Goal: Information Seeking & Learning: Learn about a topic

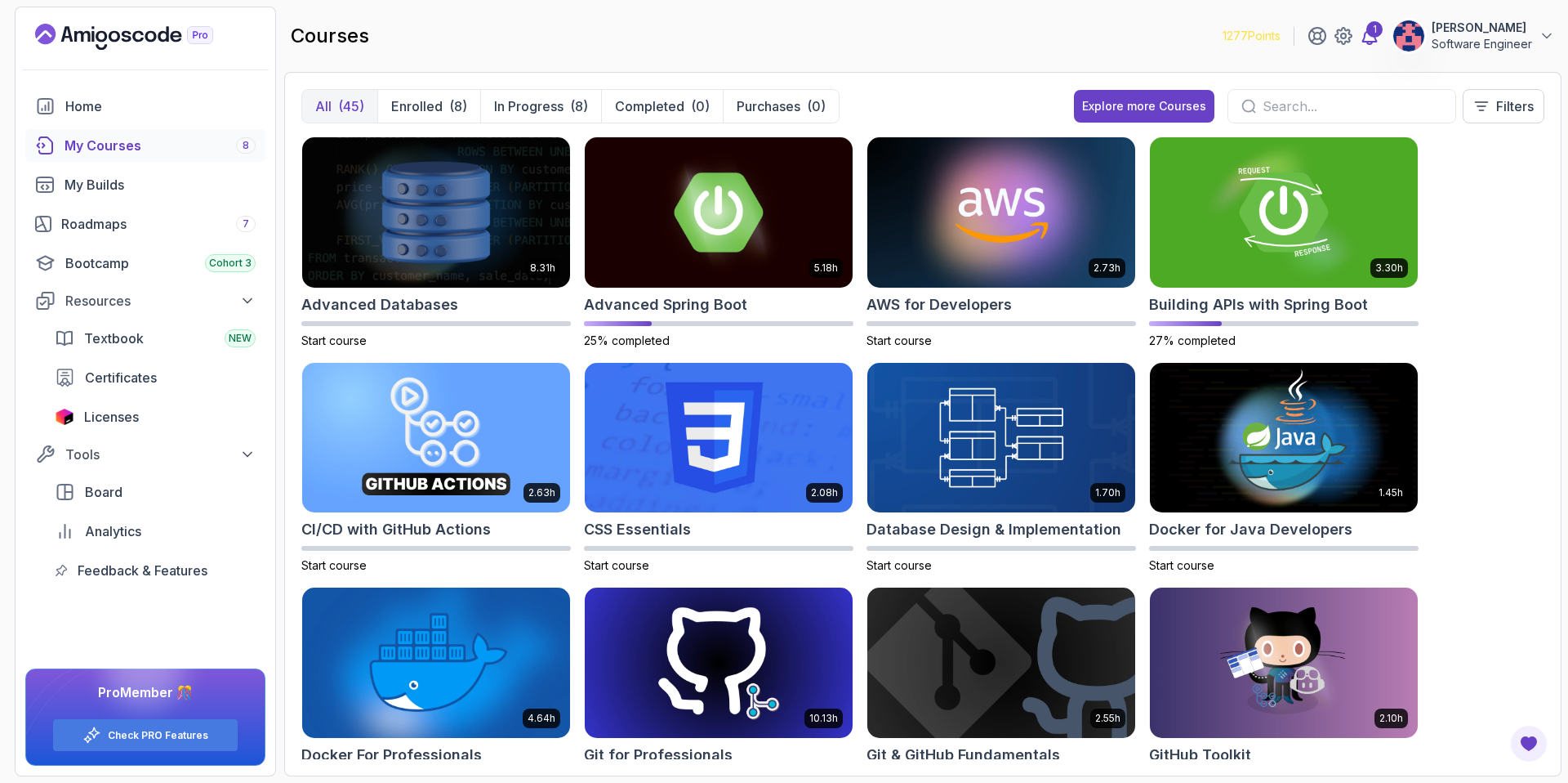
click at [1379, 34] on div "1" at bounding box center [1375, 29] width 16 height 16
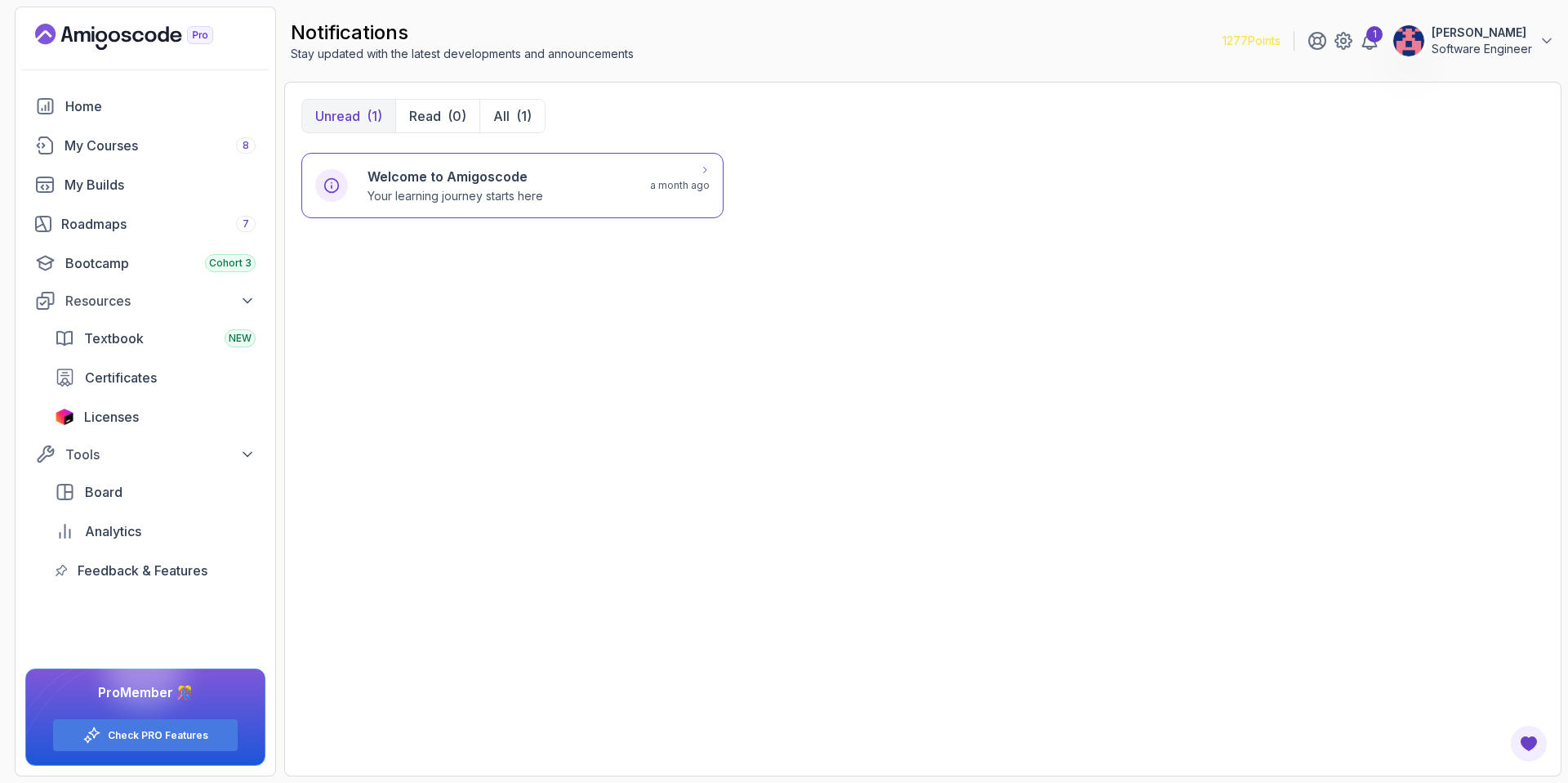
click at [559, 205] on div "Welcome to Amigoscode Your learning journey starts here a month ago" at bounding box center [513, 186] width 423 height 65
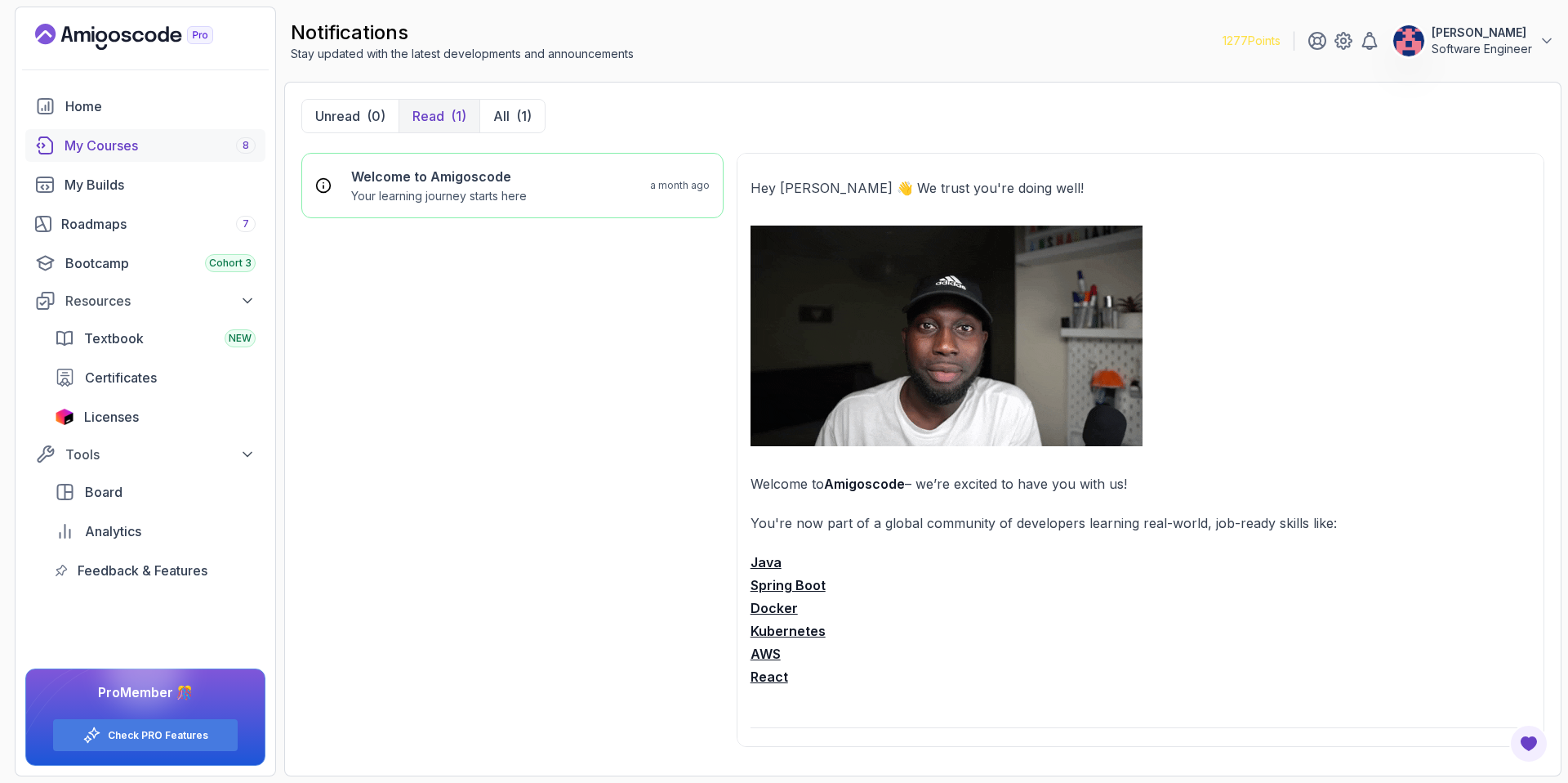
click at [119, 134] on link "My Courses 8" at bounding box center [145, 145] width 241 height 33
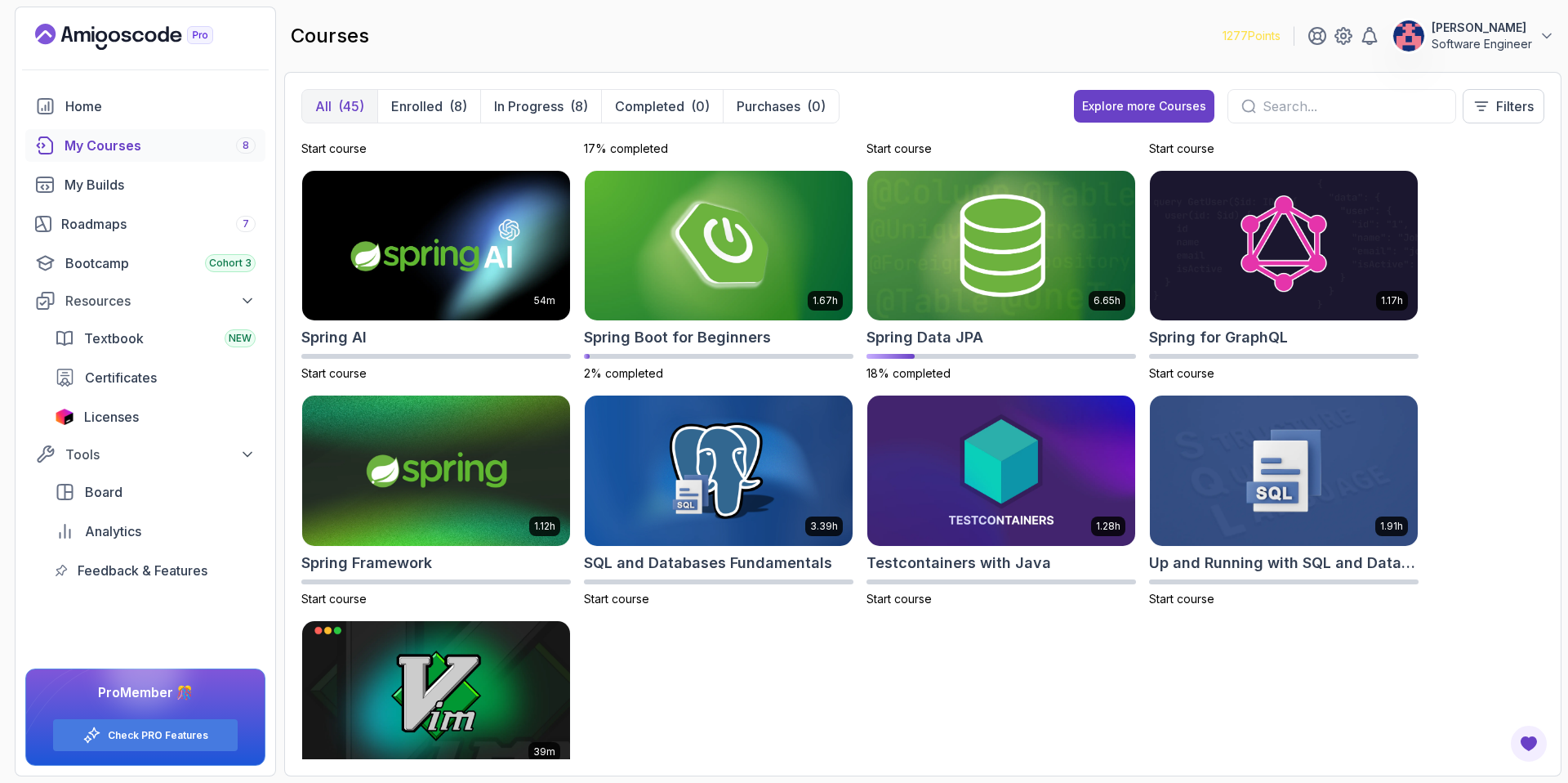
scroll to position [1799, 0]
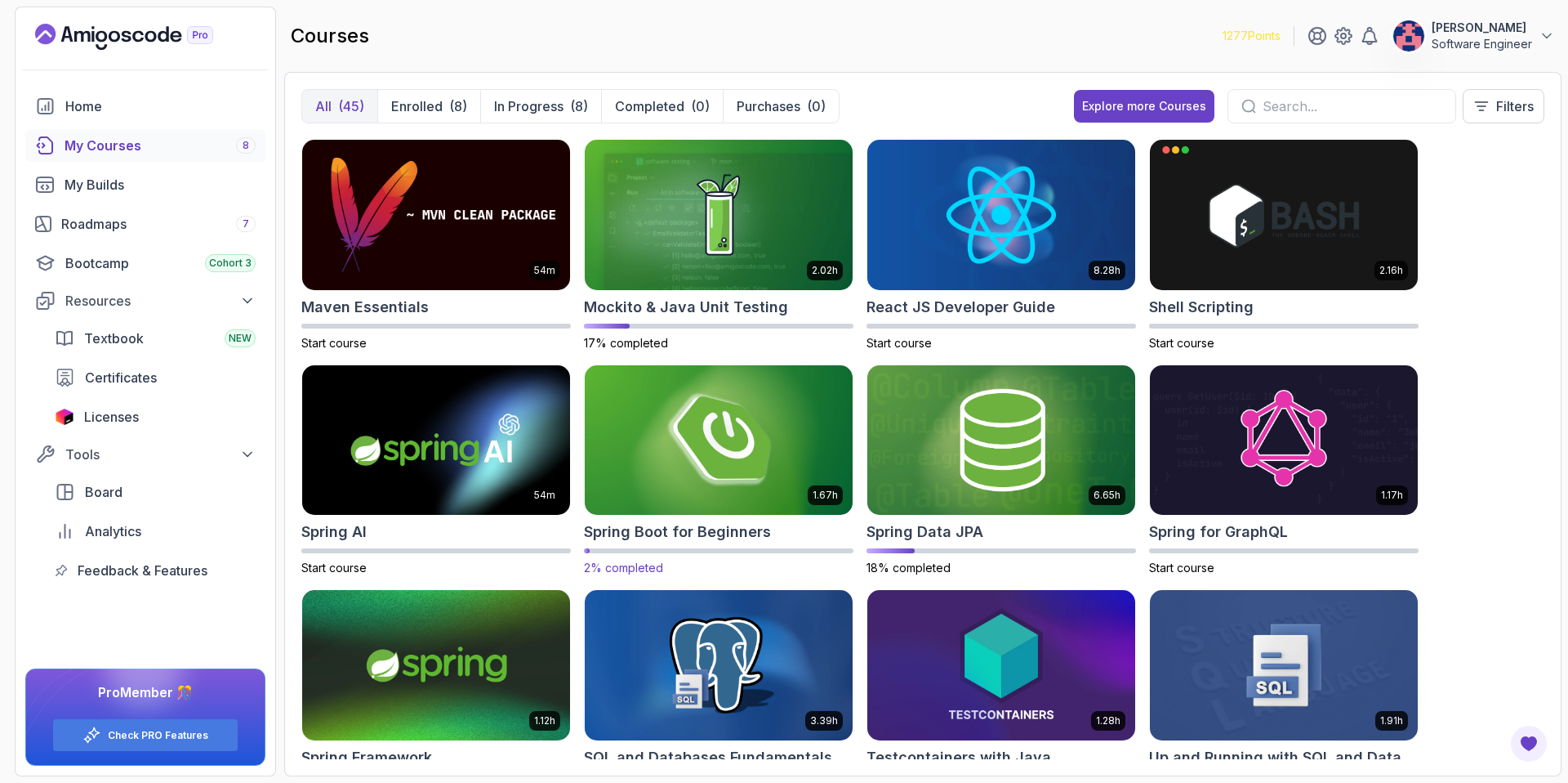
click at [744, 487] on img at bounding box center [718, 439] width 281 height 157
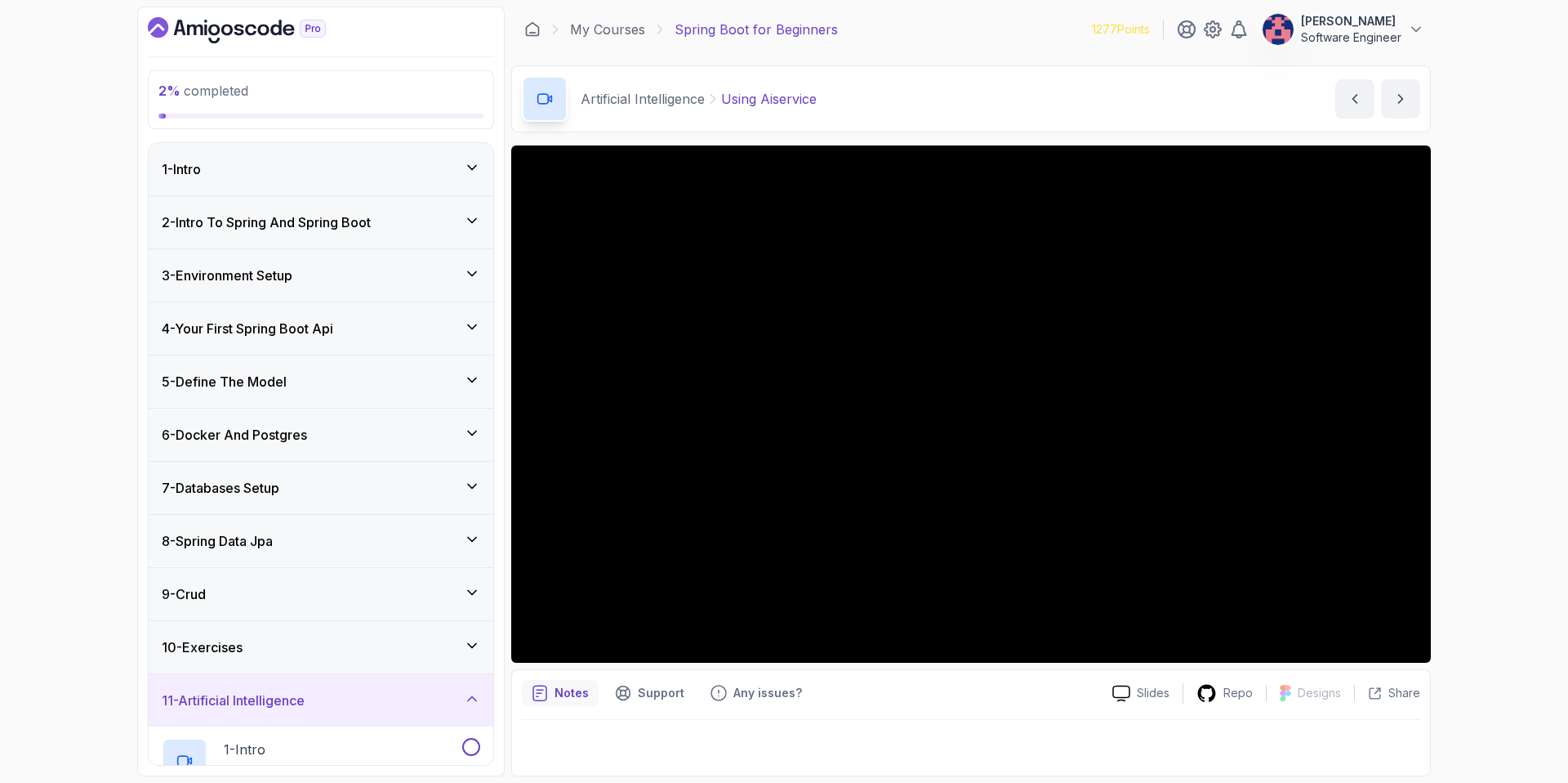
click at [390, 175] on div "1 - Intro" at bounding box center [320, 168] width 319 height 20
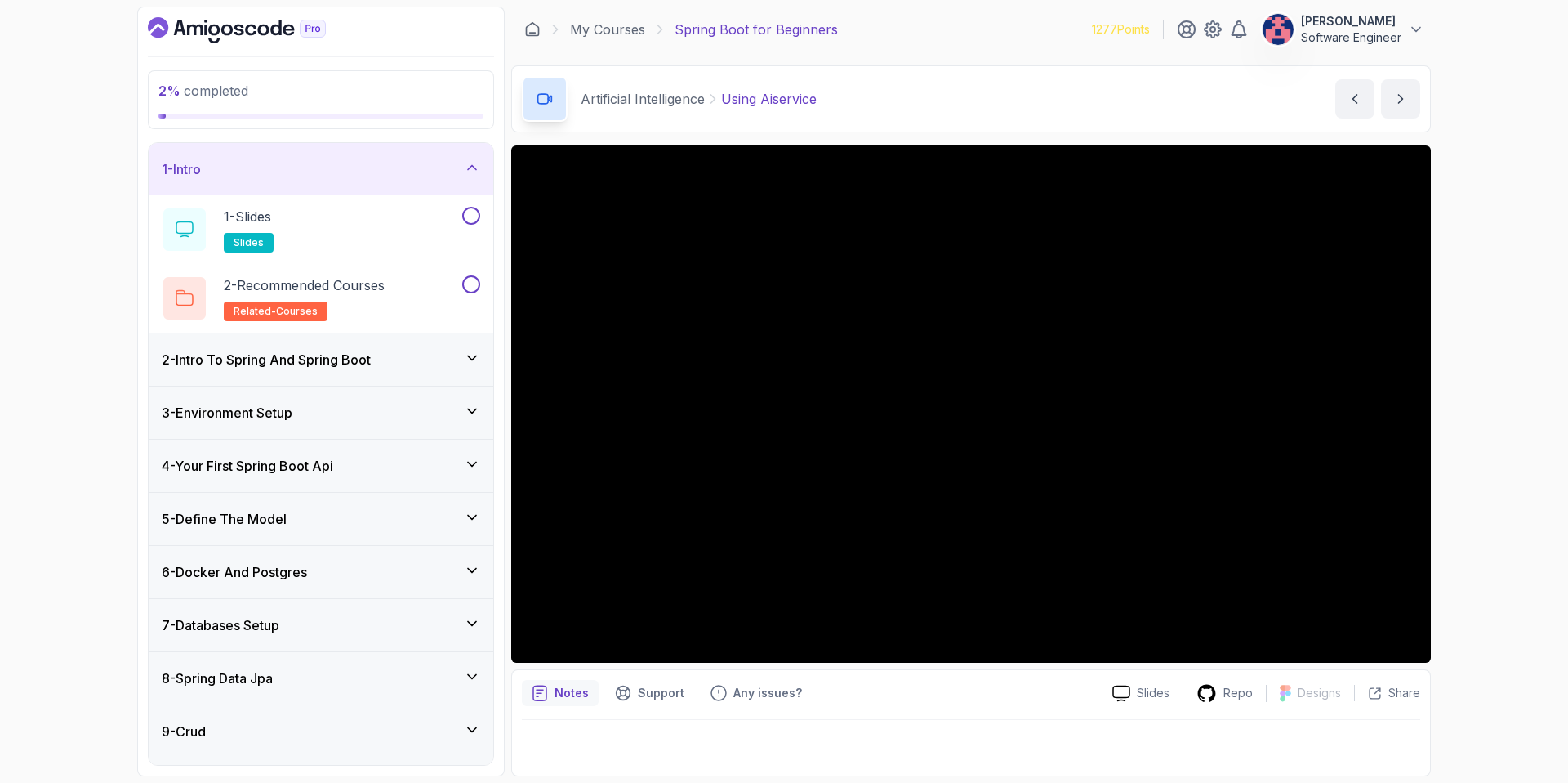
click at [360, 357] on h3 "2 - Intro To Spring And Spring Boot" at bounding box center [265, 359] width 209 height 20
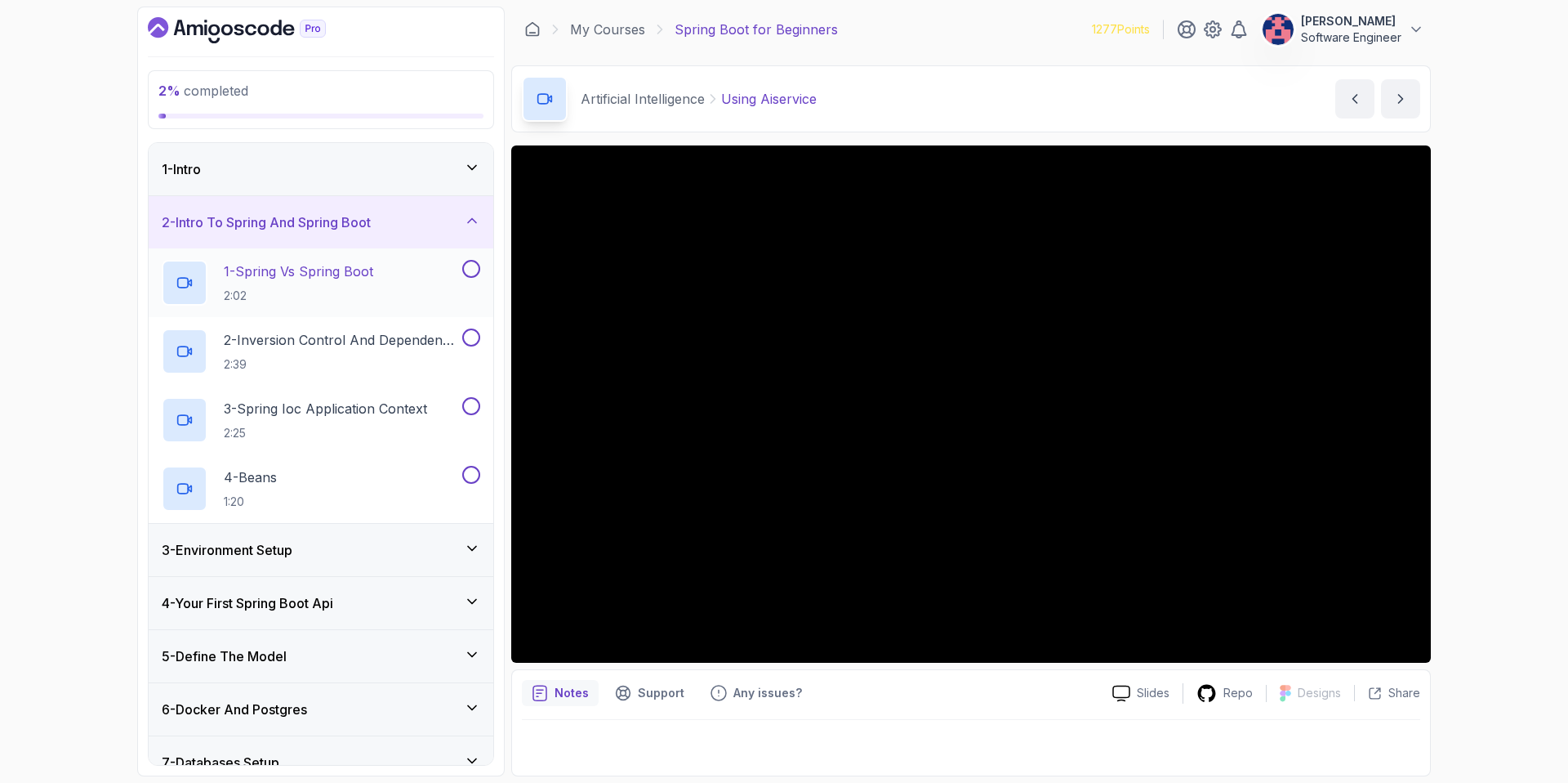
click at [361, 272] on p "1 - Spring Vs Spring Boot" at bounding box center [298, 271] width 149 height 20
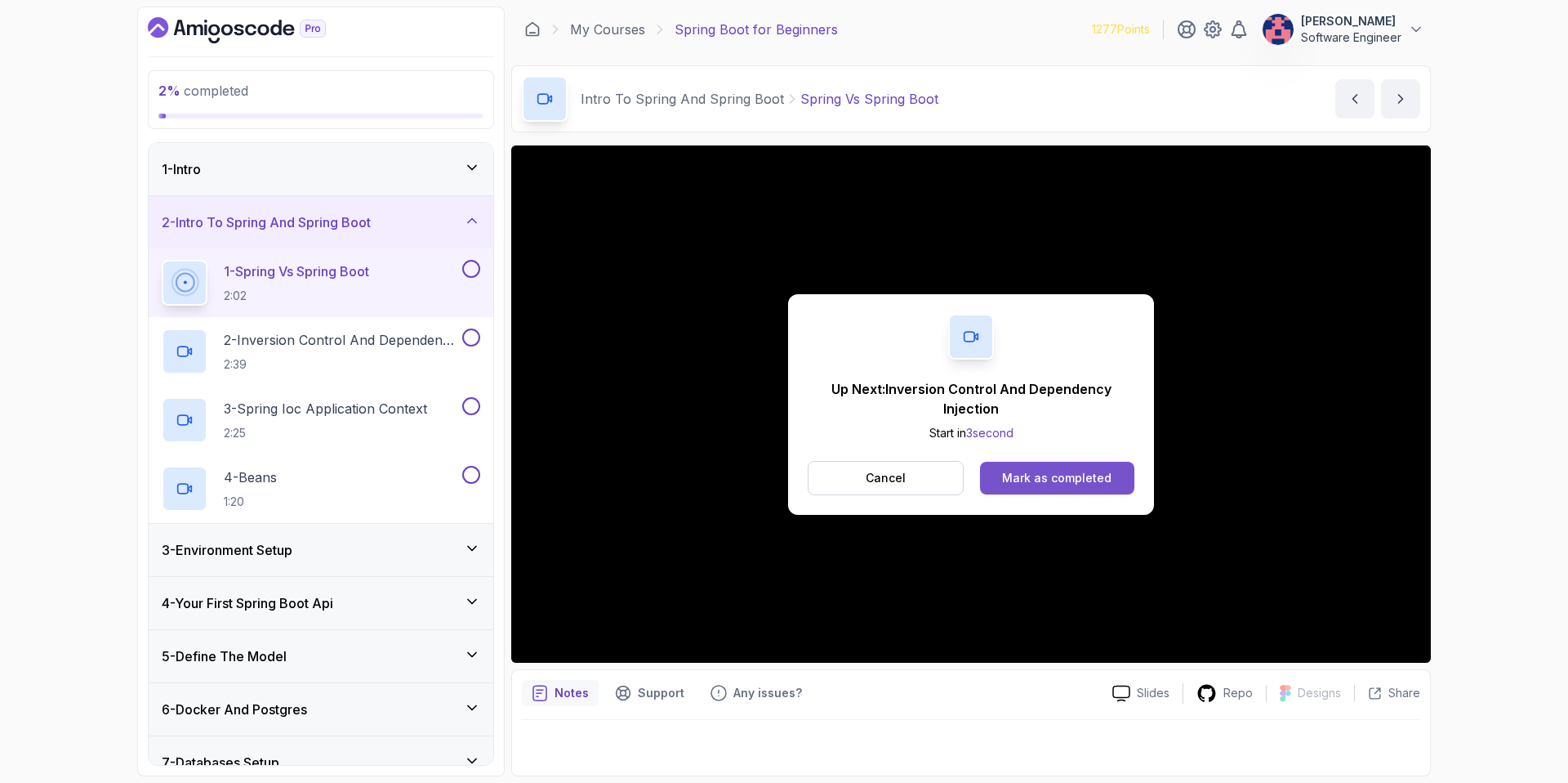
click at [1064, 485] on div "Mark as completed" at bounding box center [1057, 478] width 109 height 16
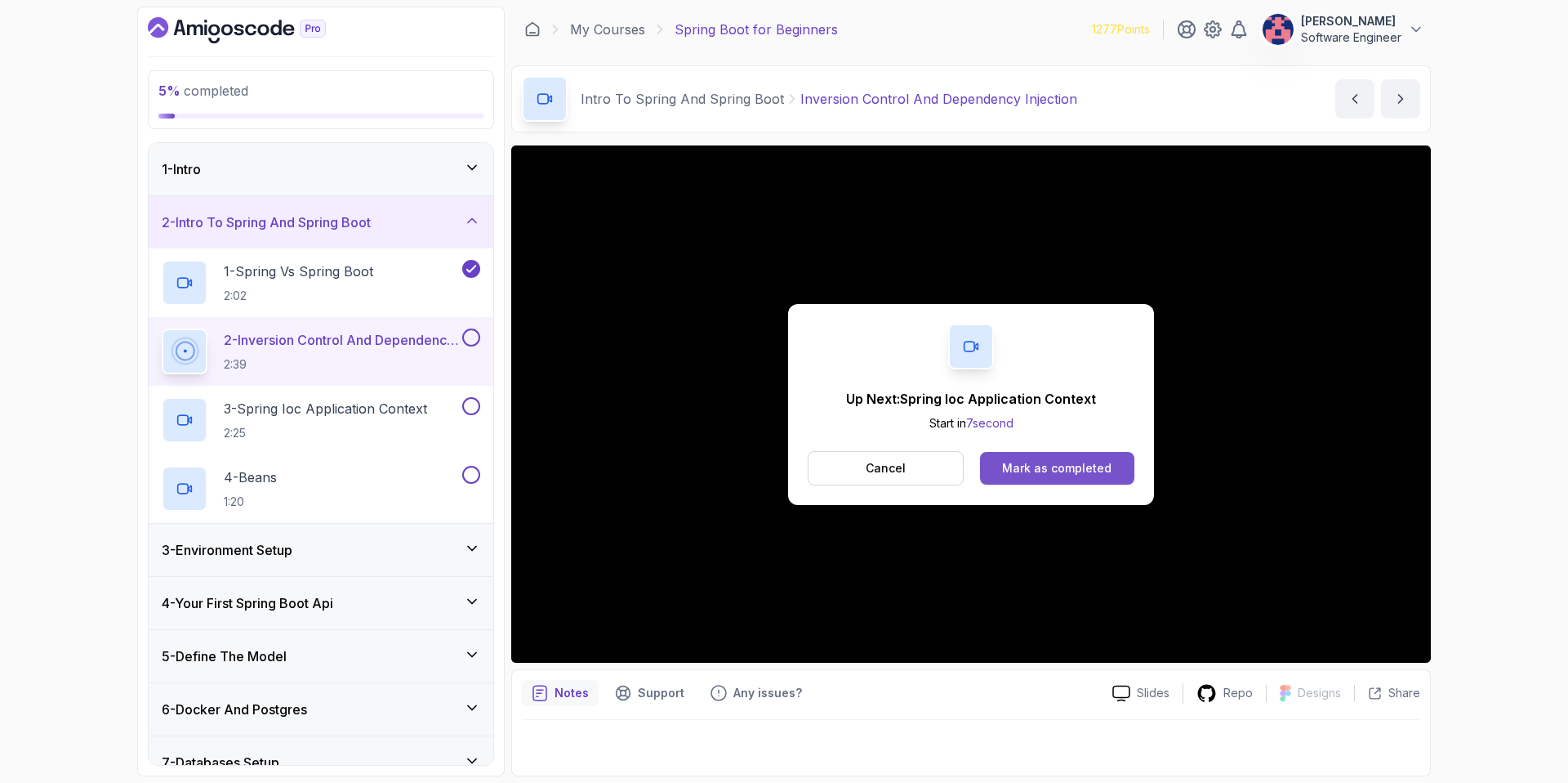
click at [1101, 453] on div "Cancel Mark as completed" at bounding box center [971, 468] width 326 height 34
click at [1092, 458] on button "Mark as completed" at bounding box center [1058, 468] width 155 height 33
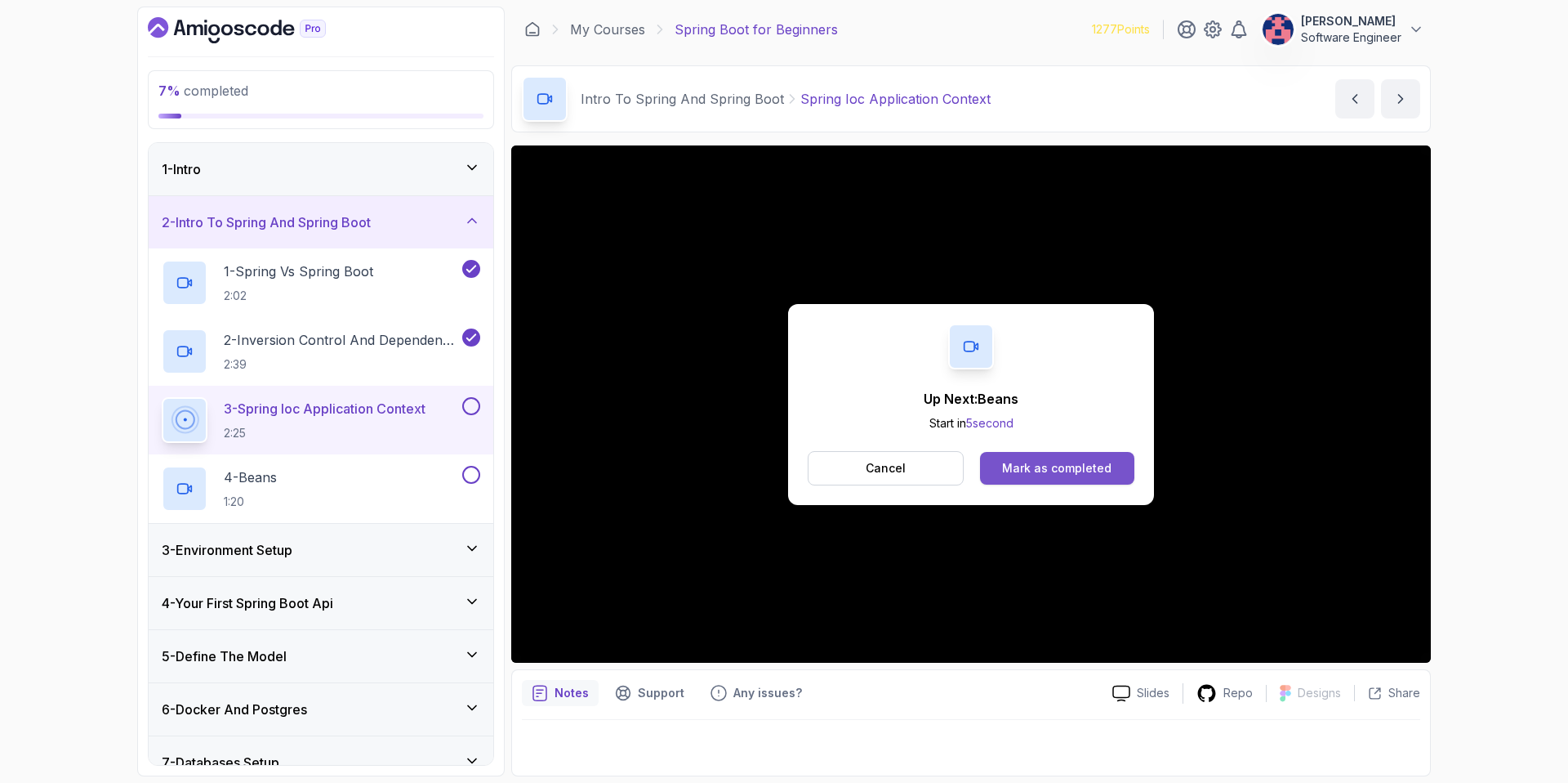
click at [1076, 474] on div "Mark as completed" at bounding box center [1057, 468] width 109 height 16
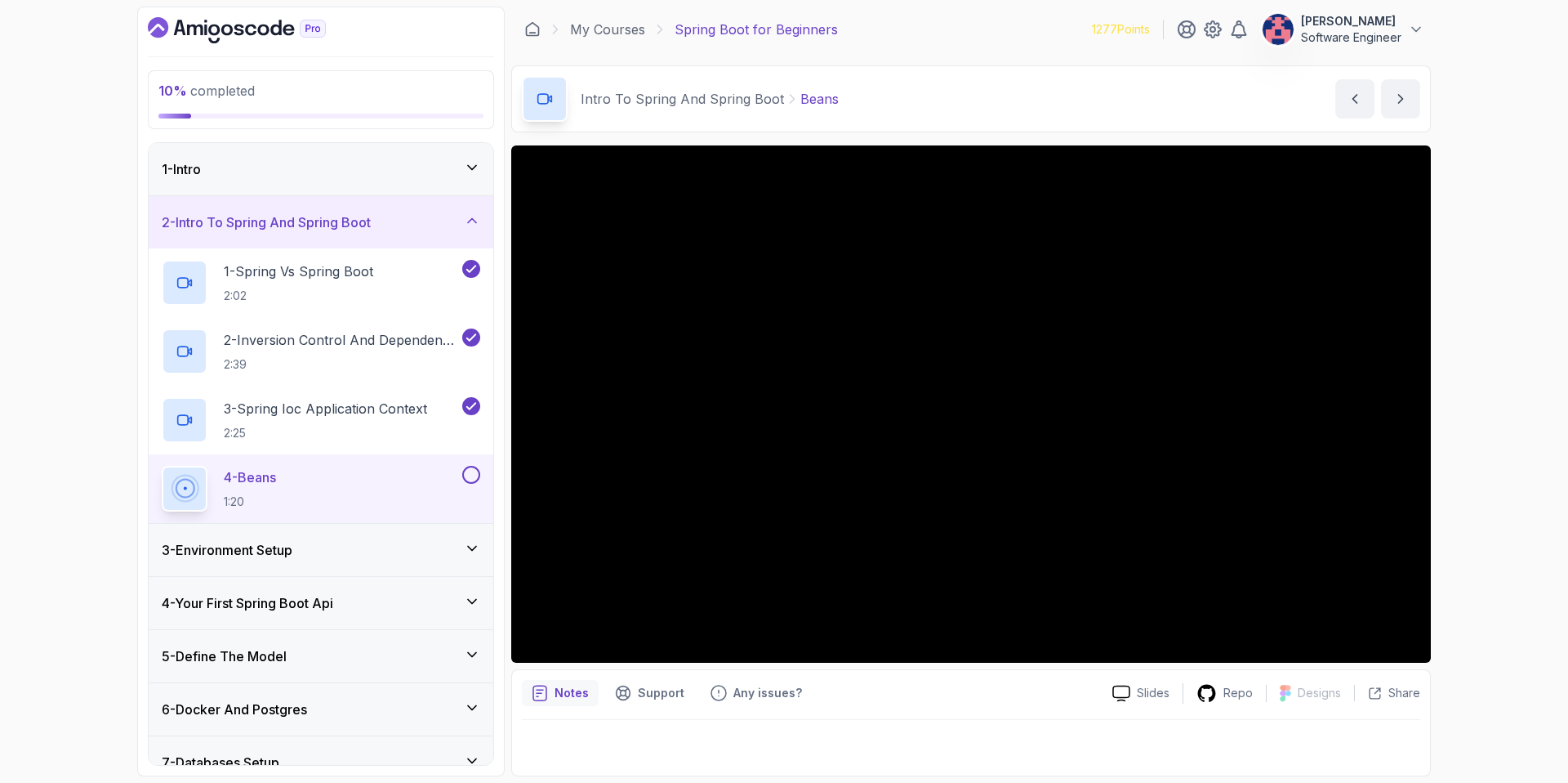
click at [631, 782] on section "10 % completed 1 - Intro 2 - Intro To Spring And Spring Boot 1 - Spring Vs Spri…" at bounding box center [784, 391] width 1307 height 783
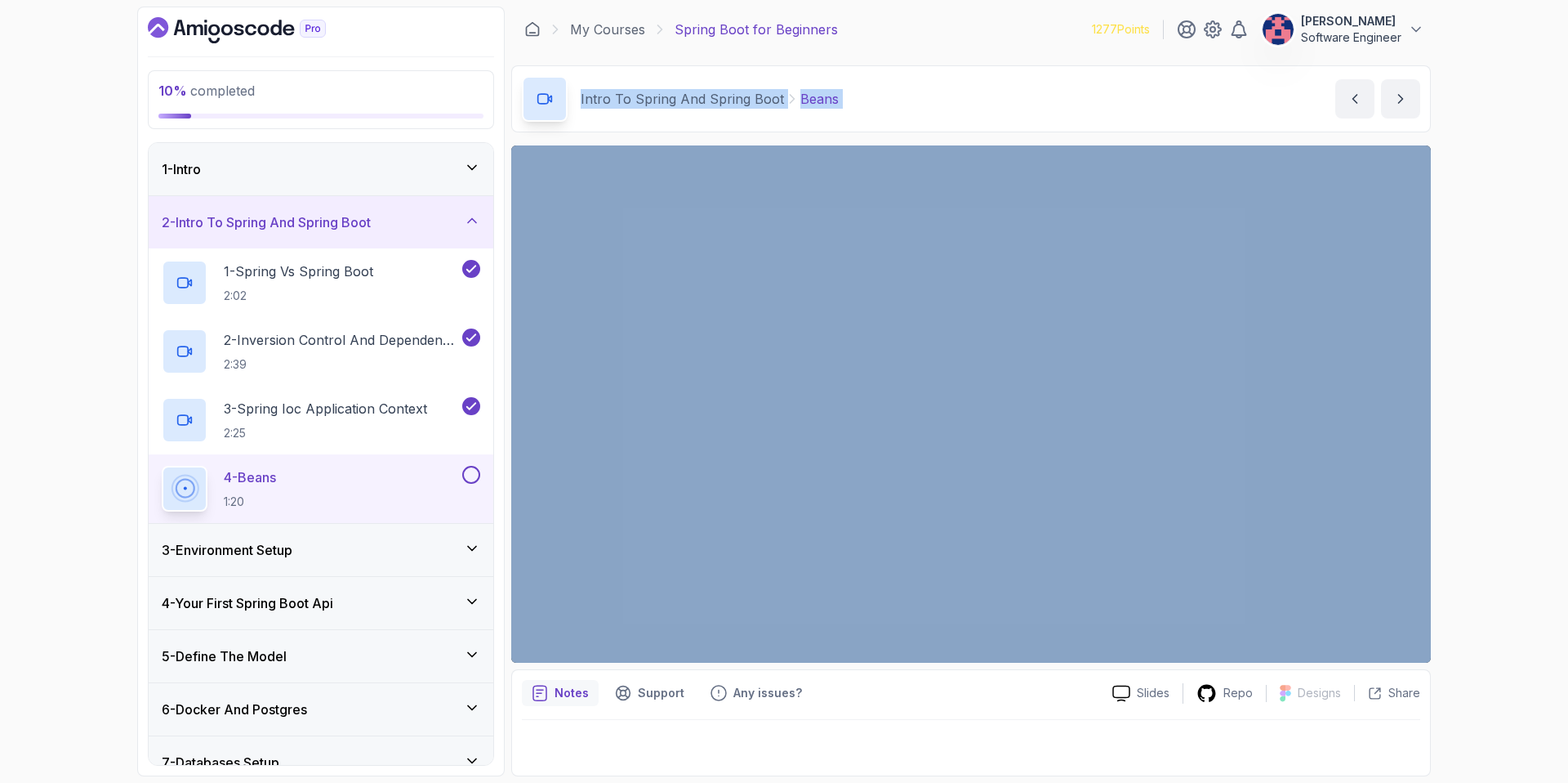
click at [1567, 0] on html "10 % completed 1 - Intro 2 - Intro To Spring And Spring Boot 1 - Spring Vs Spri…" at bounding box center [784, 391] width 1568 height 783
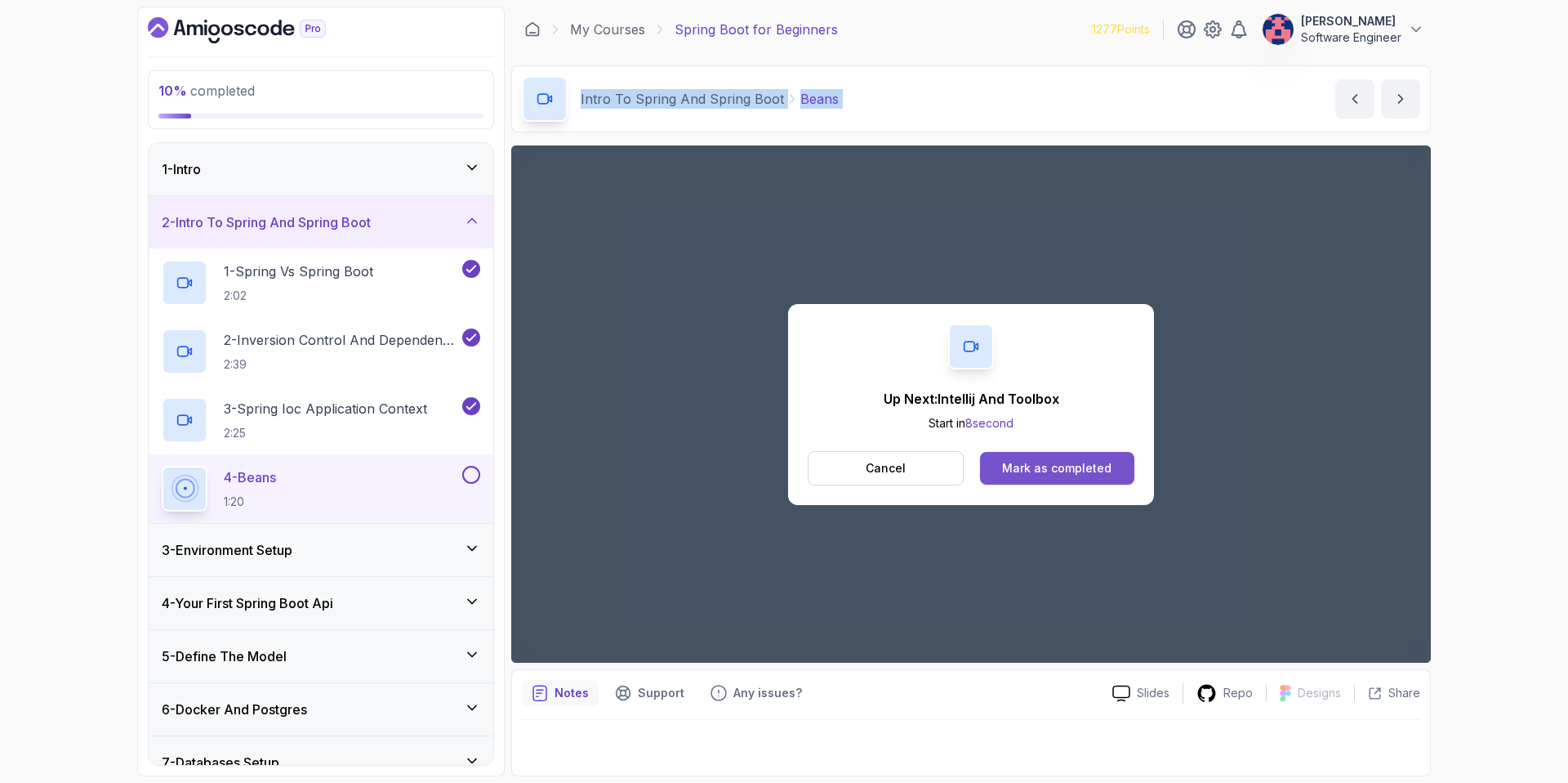
click at [1090, 477] on button "Mark as completed" at bounding box center [1058, 468] width 155 height 33
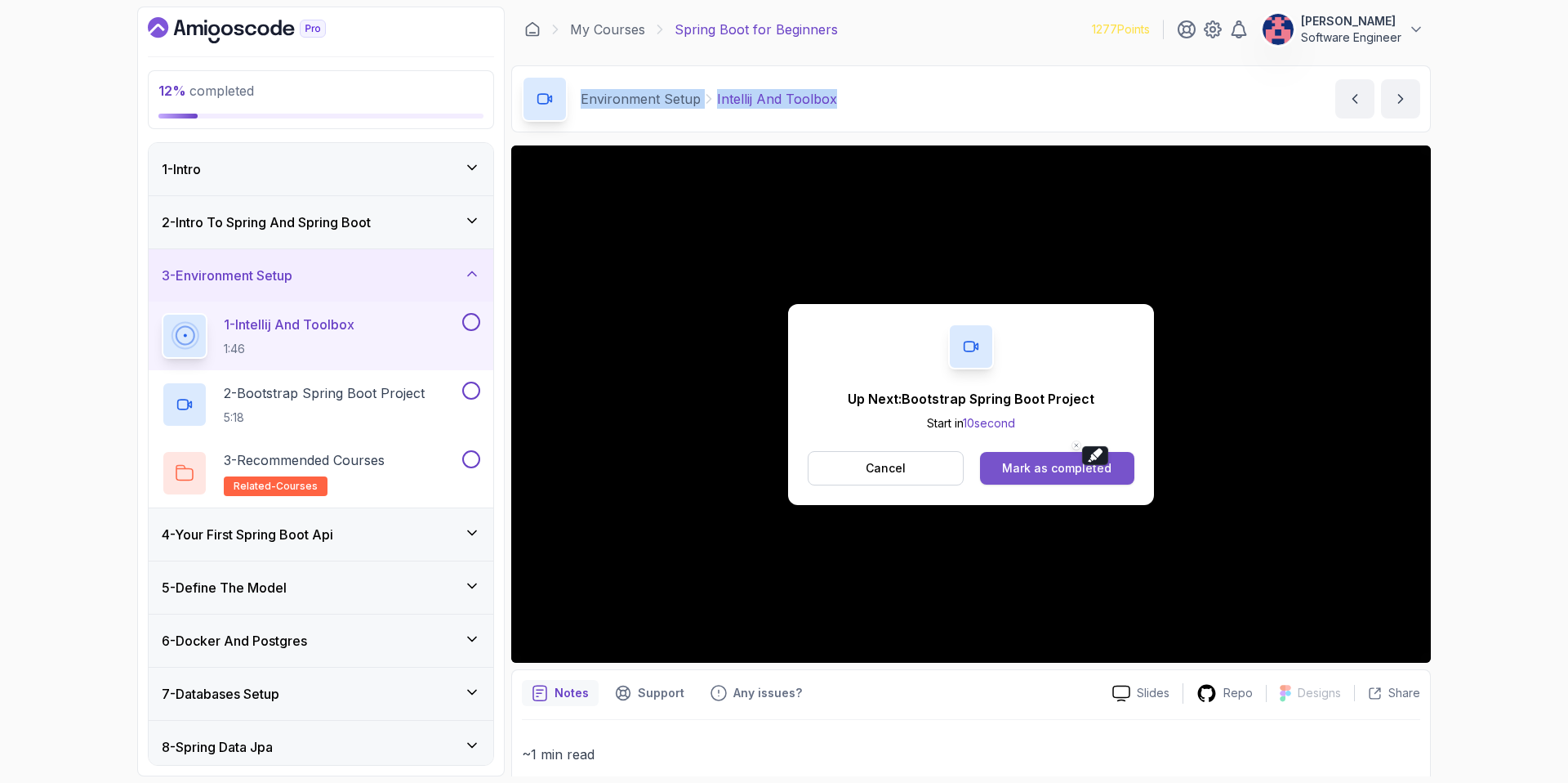
click at [1071, 468] on div "Mark as completed" at bounding box center [1057, 468] width 109 height 16
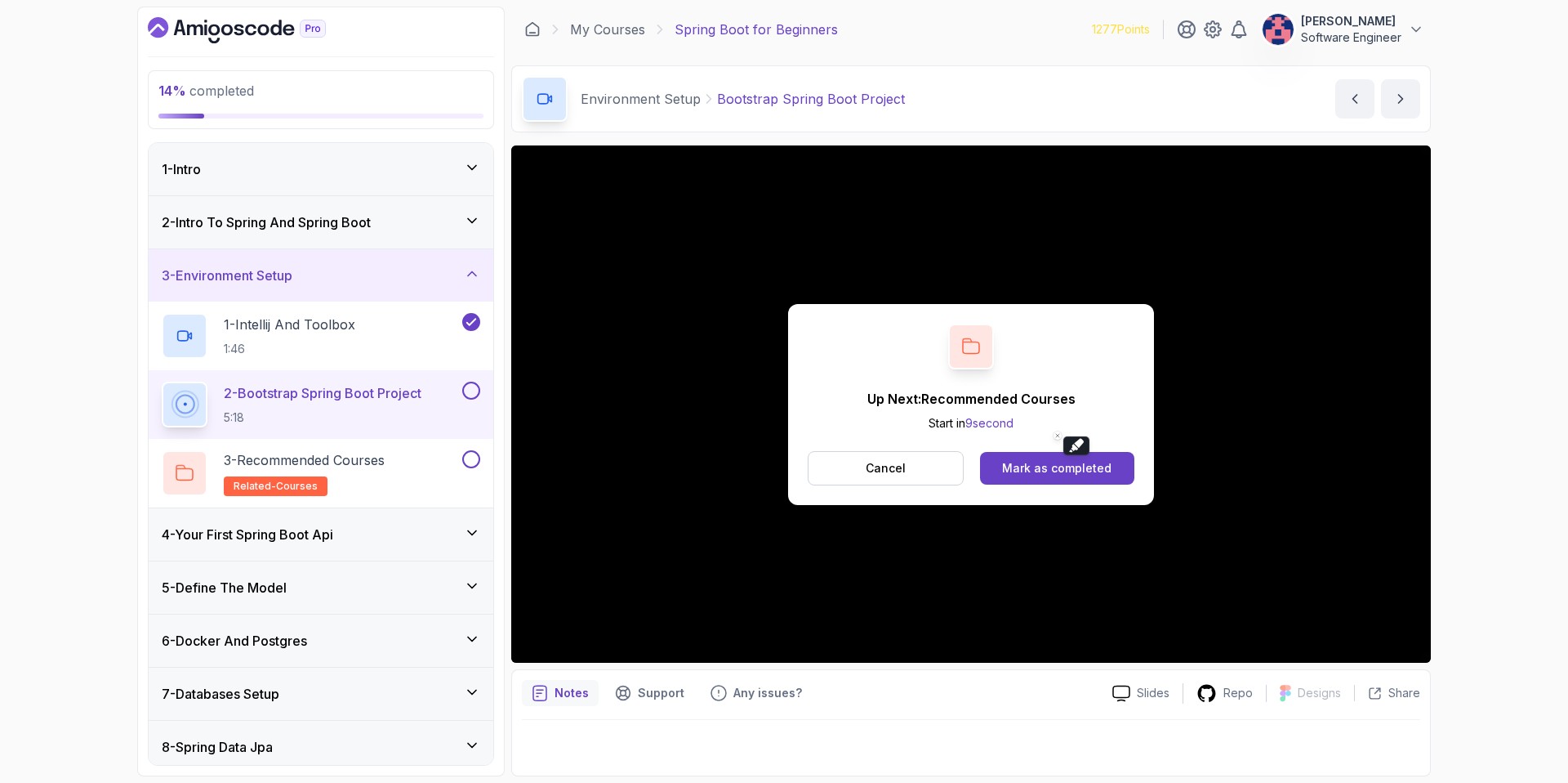
click at [1081, 486] on div "Up Next: Recommended Courses Start in 9 second Cancel Mark as completed" at bounding box center [971, 405] width 366 height 201
click at [1089, 469] on div "Mark as completed" at bounding box center [1057, 468] width 109 height 16
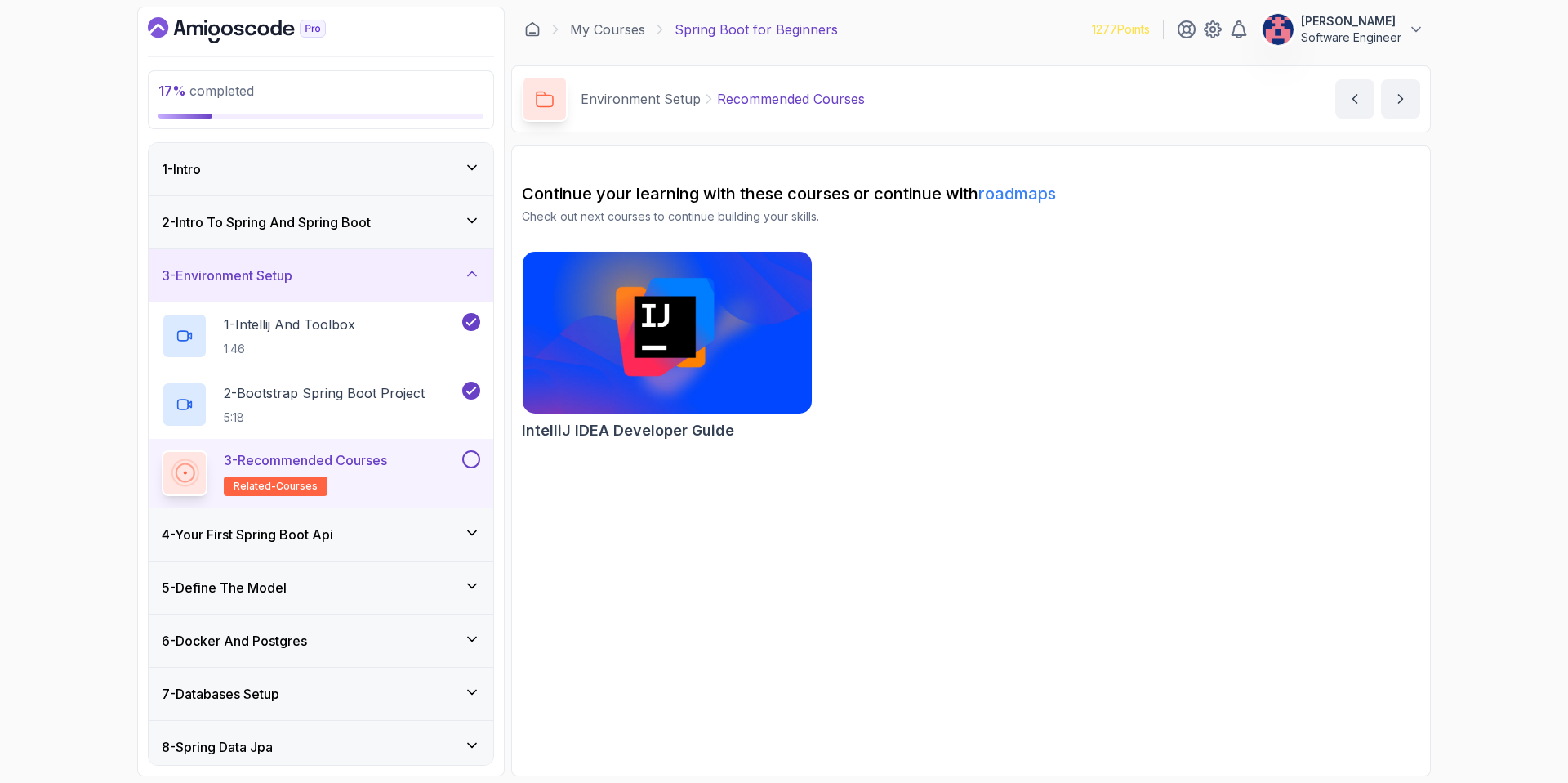
click at [404, 533] on div "4 - Your First Spring Boot Api" at bounding box center [320, 534] width 319 height 20
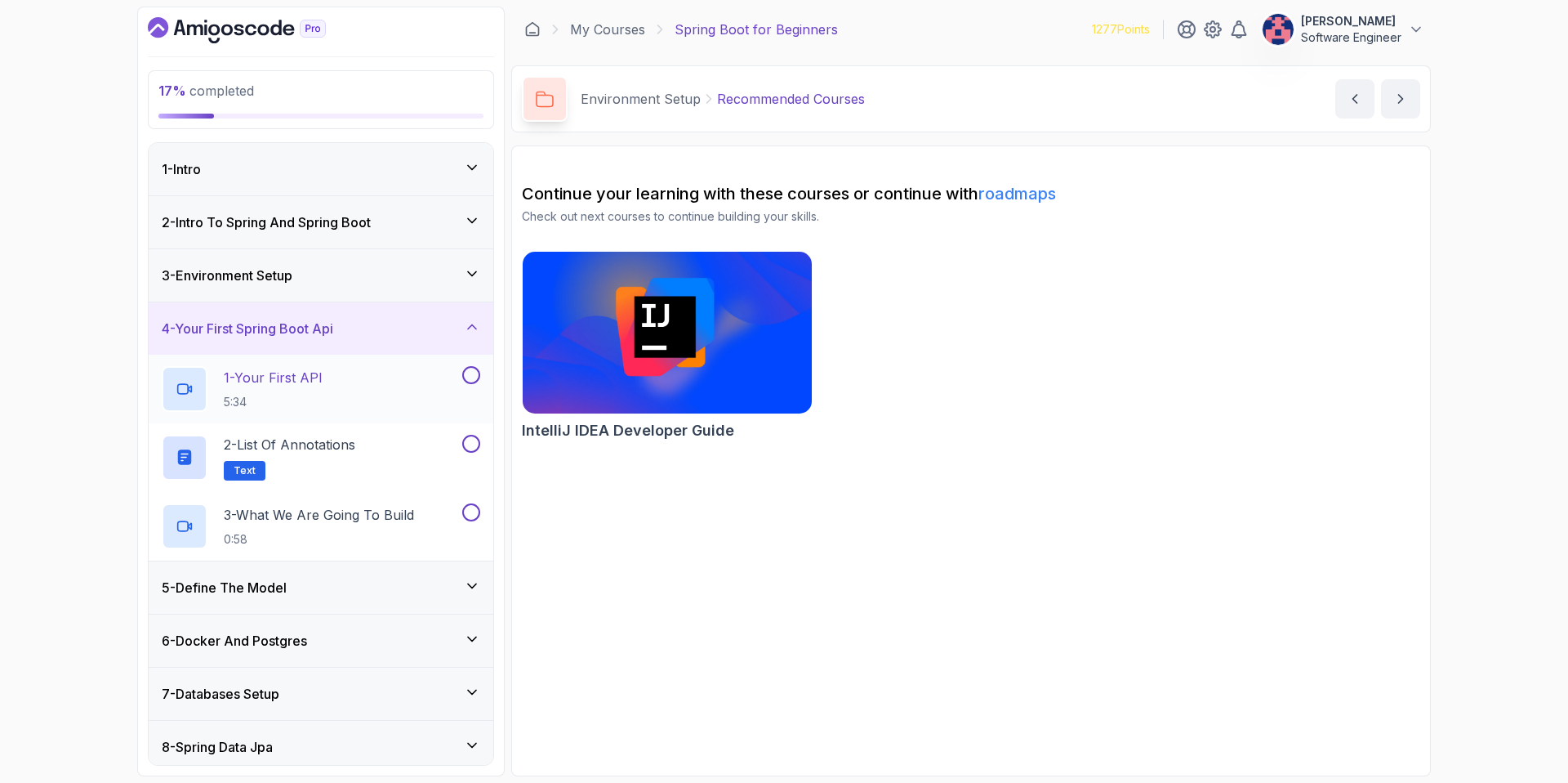
click at [385, 401] on div "1 - Your First API 5:34" at bounding box center [310, 388] width 297 height 46
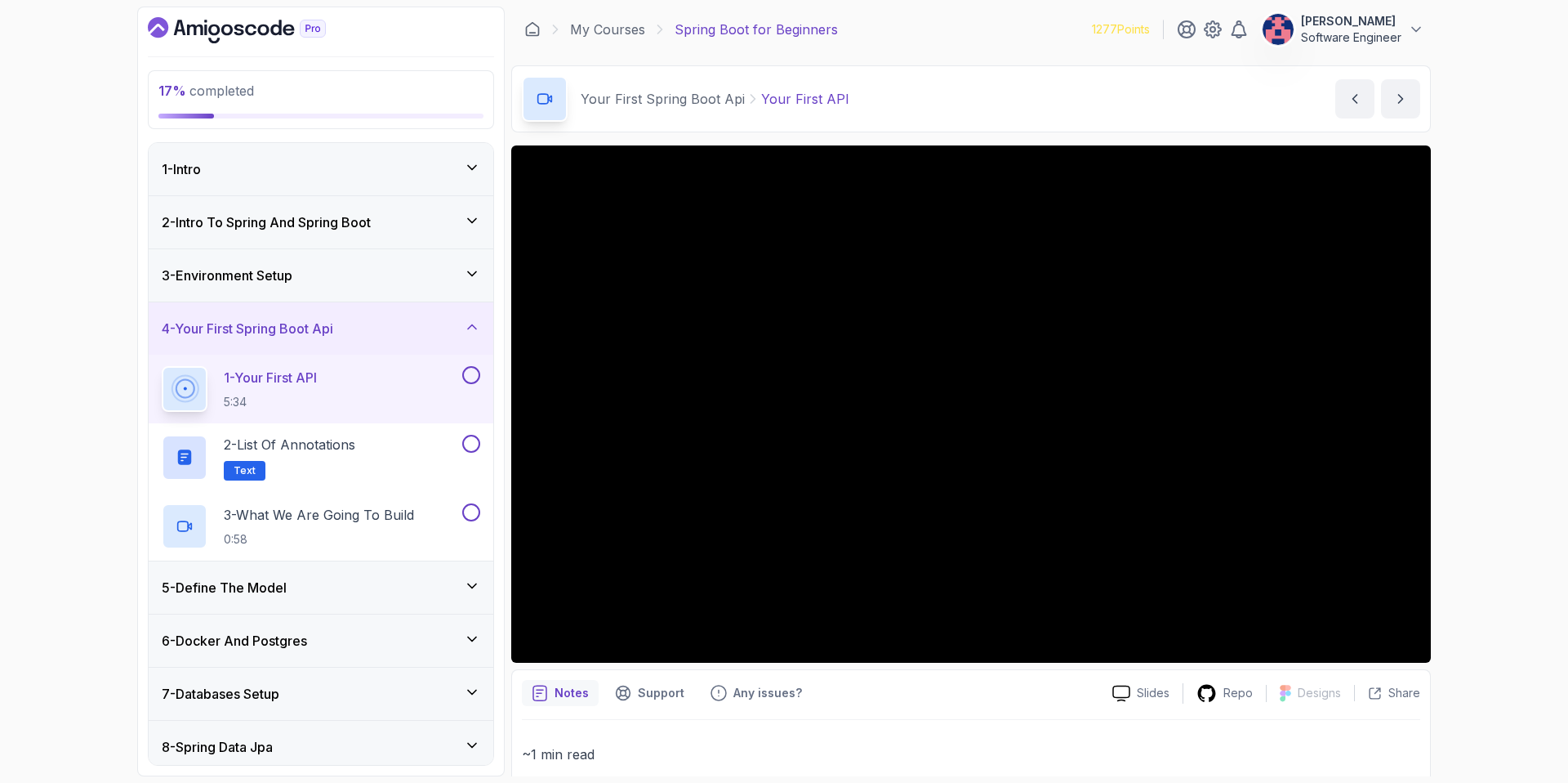
click at [283, 230] on div "2 - Intro To Spring And Spring Boot" at bounding box center [320, 222] width 345 height 52
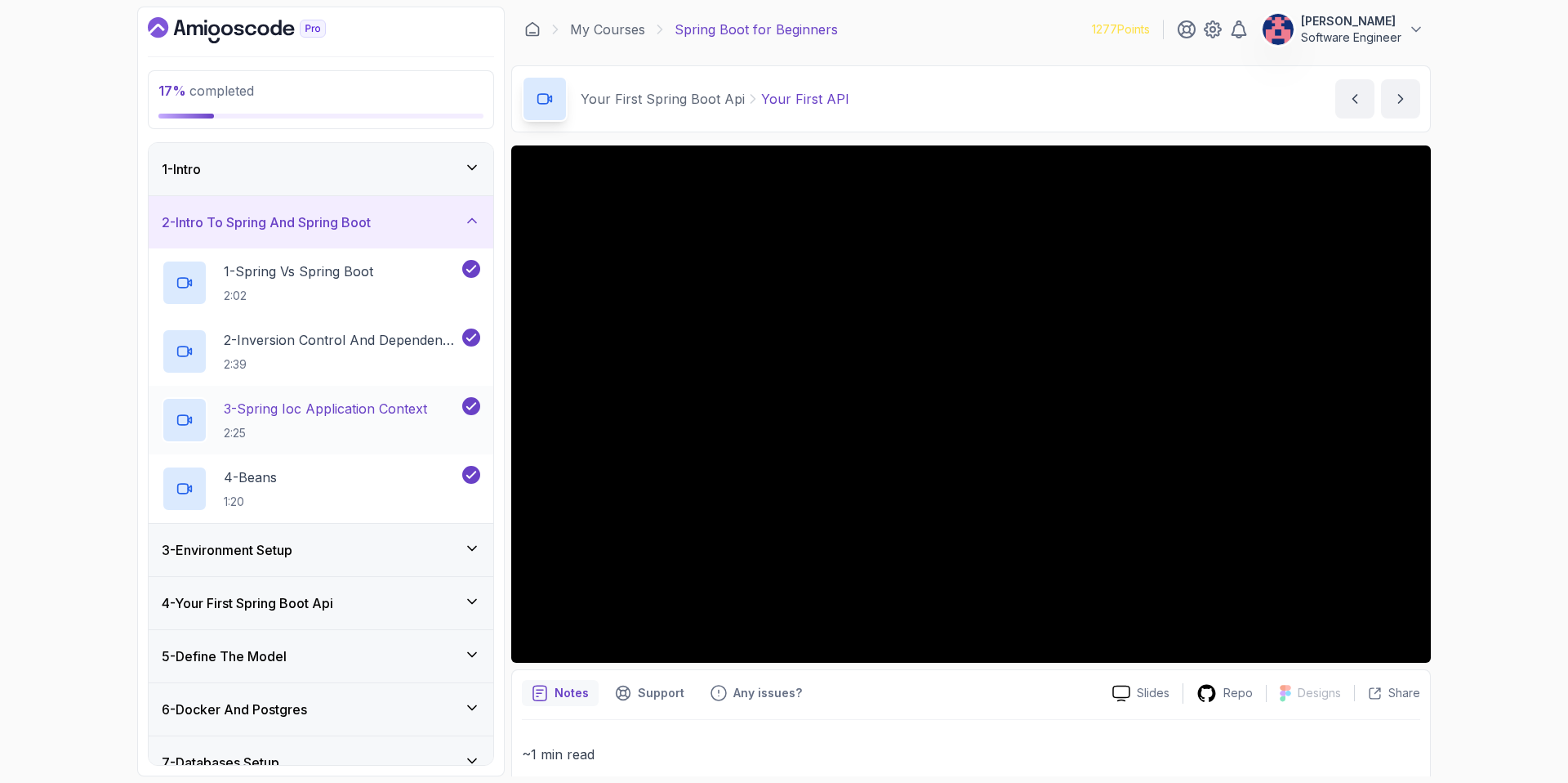
click at [278, 418] on h2 "3 - Spring Ioc Application Context 2:25" at bounding box center [325, 419] width 204 height 42
